Goal: Task Accomplishment & Management: Complete application form

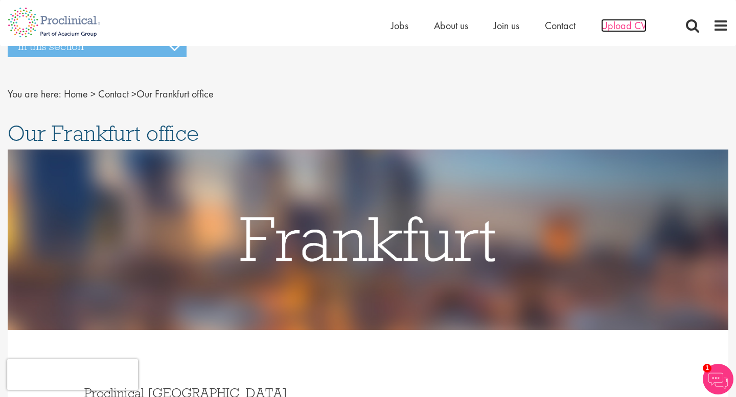
click at [640, 30] on span "Upload CV" at bounding box center [623, 25] width 45 height 13
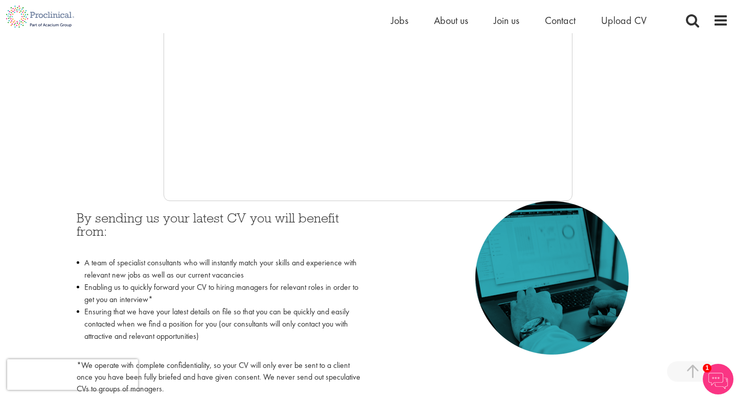
scroll to position [311, 0]
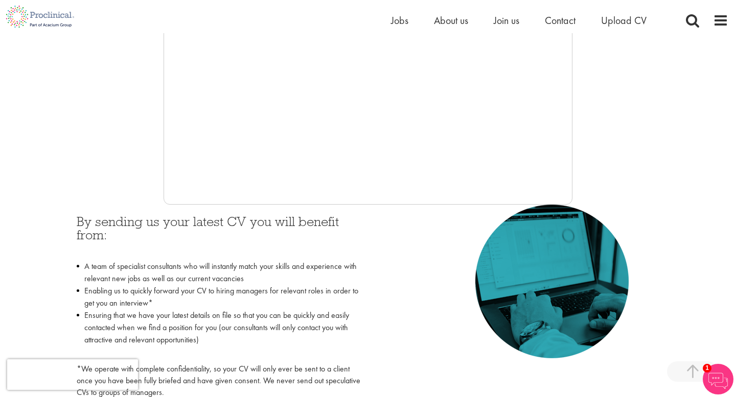
click at [131, 119] on div at bounding box center [368, 51] width 720 height 307
click at [704, 196] on div at bounding box center [368, 51] width 720 height 307
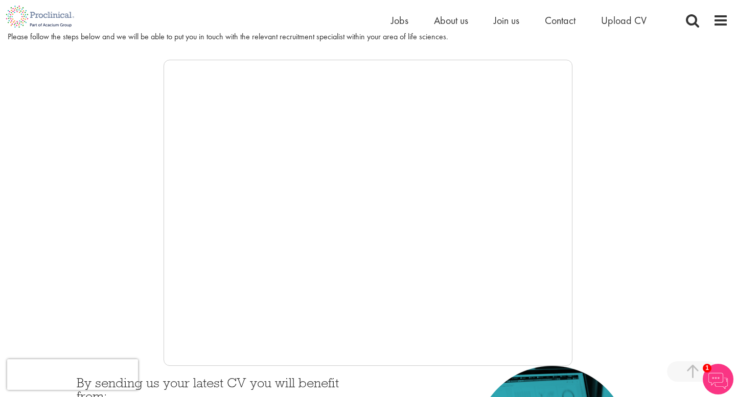
scroll to position [194, 0]
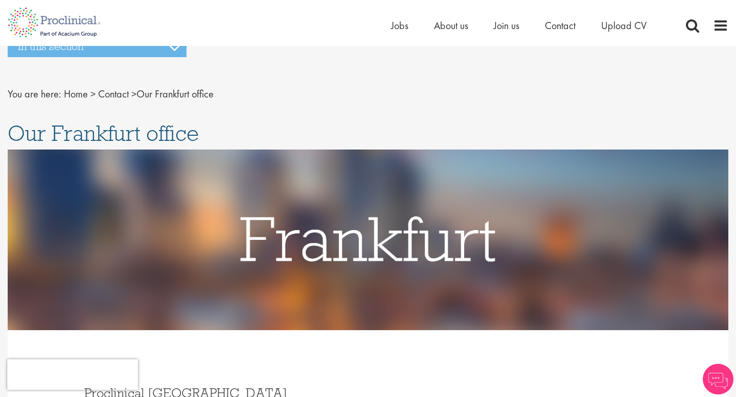
click at [613, 26] on span "Upload CV" at bounding box center [623, 25] width 45 height 13
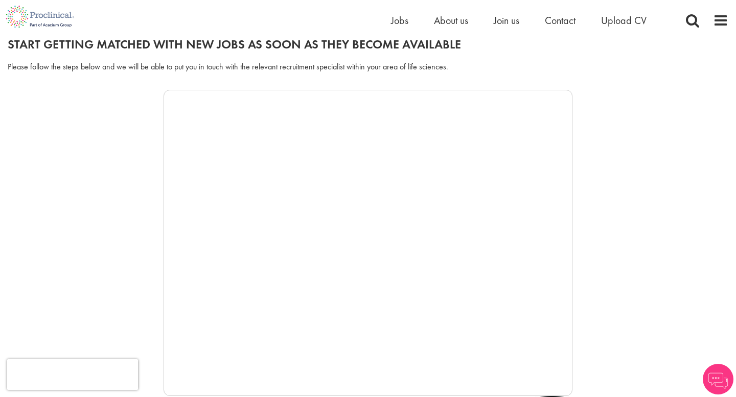
scroll to position [128, 0]
